Goal: Navigation & Orientation: Find specific page/section

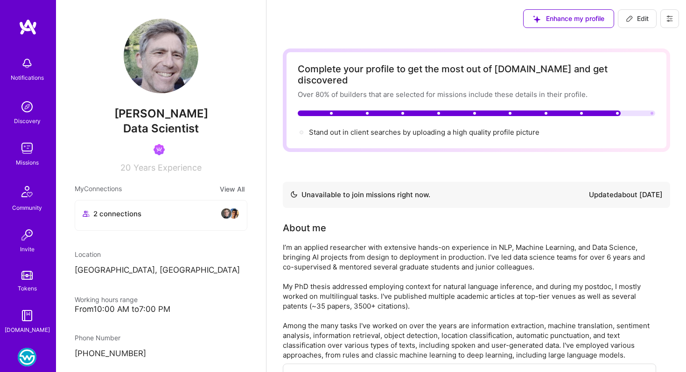
click at [26, 355] on img at bounding box center [27, 357] width 19 height 19
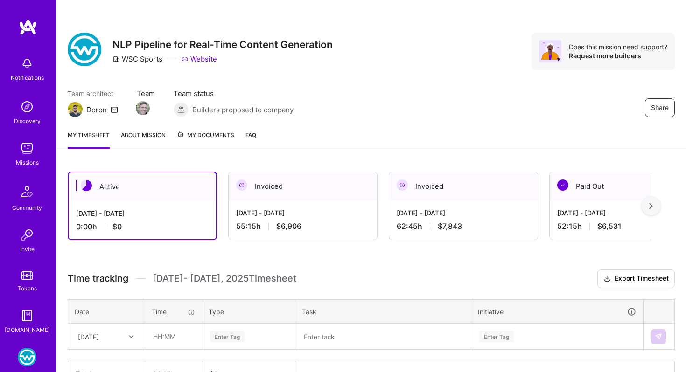
click at [218, 137] on span "My Documents" at bounding box center [205, 135] width 57 height 10
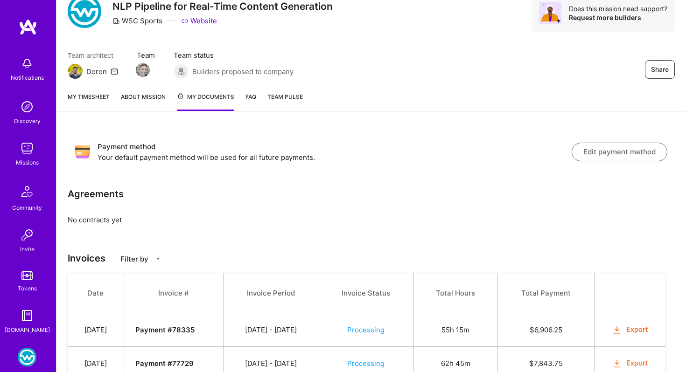
scroll to position [112, 0]
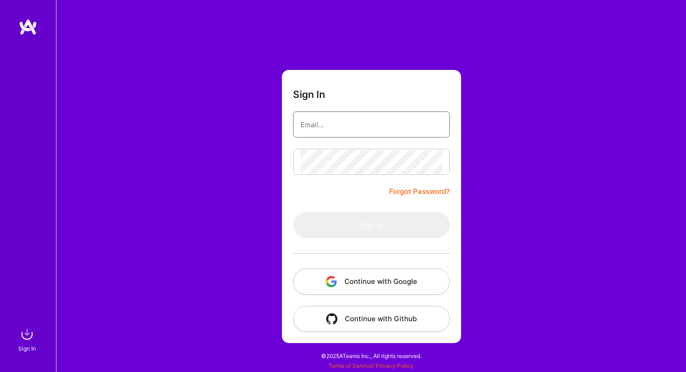
type input "[EMAIL_ADDRESS][DOMAIN_NAME]"
click at [378, 280] on button "Continue with Google" at bounding box center [371, 282] width 157 height 26
